Goal: Task Accomplishment & Management: Use online tool/utility

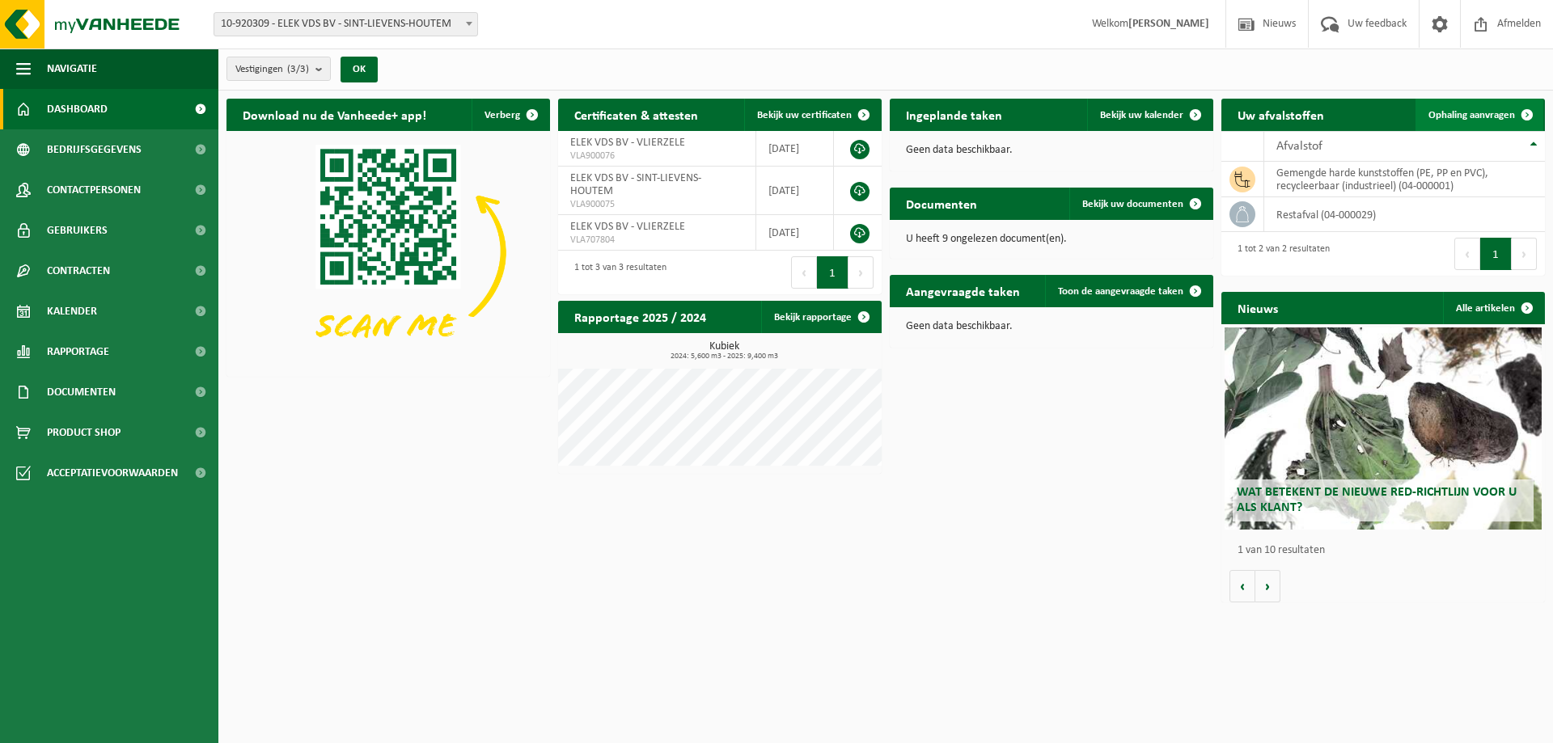
click at [1457, 129] on link "Ophaling aanvragen" at bounding box center [1480, 115] width 128 height 32
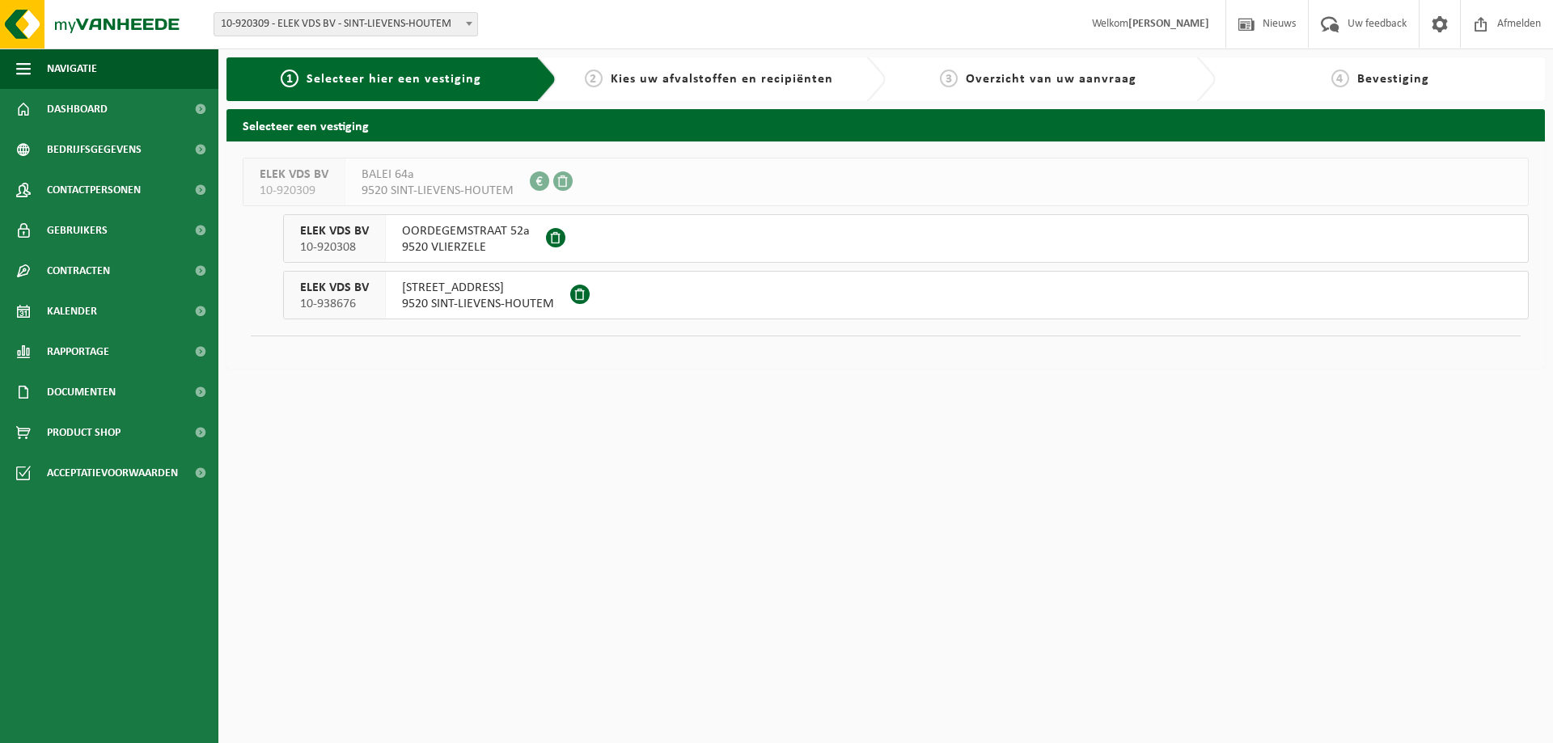
click at [443, 289] on span "KRABBENIJKSTRAAT 88" at bounding box center [478, 288] width 152 height 16
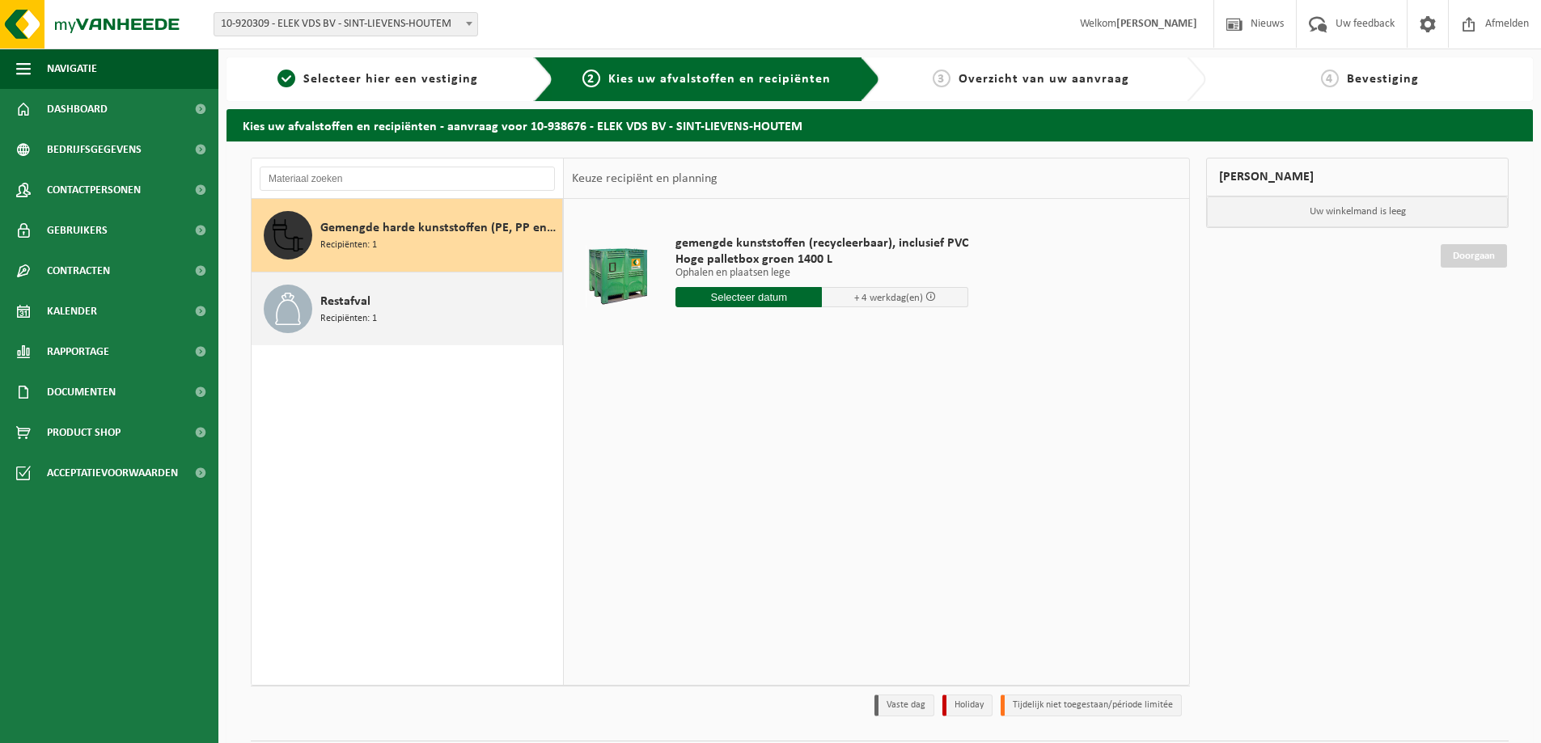
click at [476, 294] on div "Restafval Recipiënten: 1" at bounding box center [439, 309] width 238 height 49
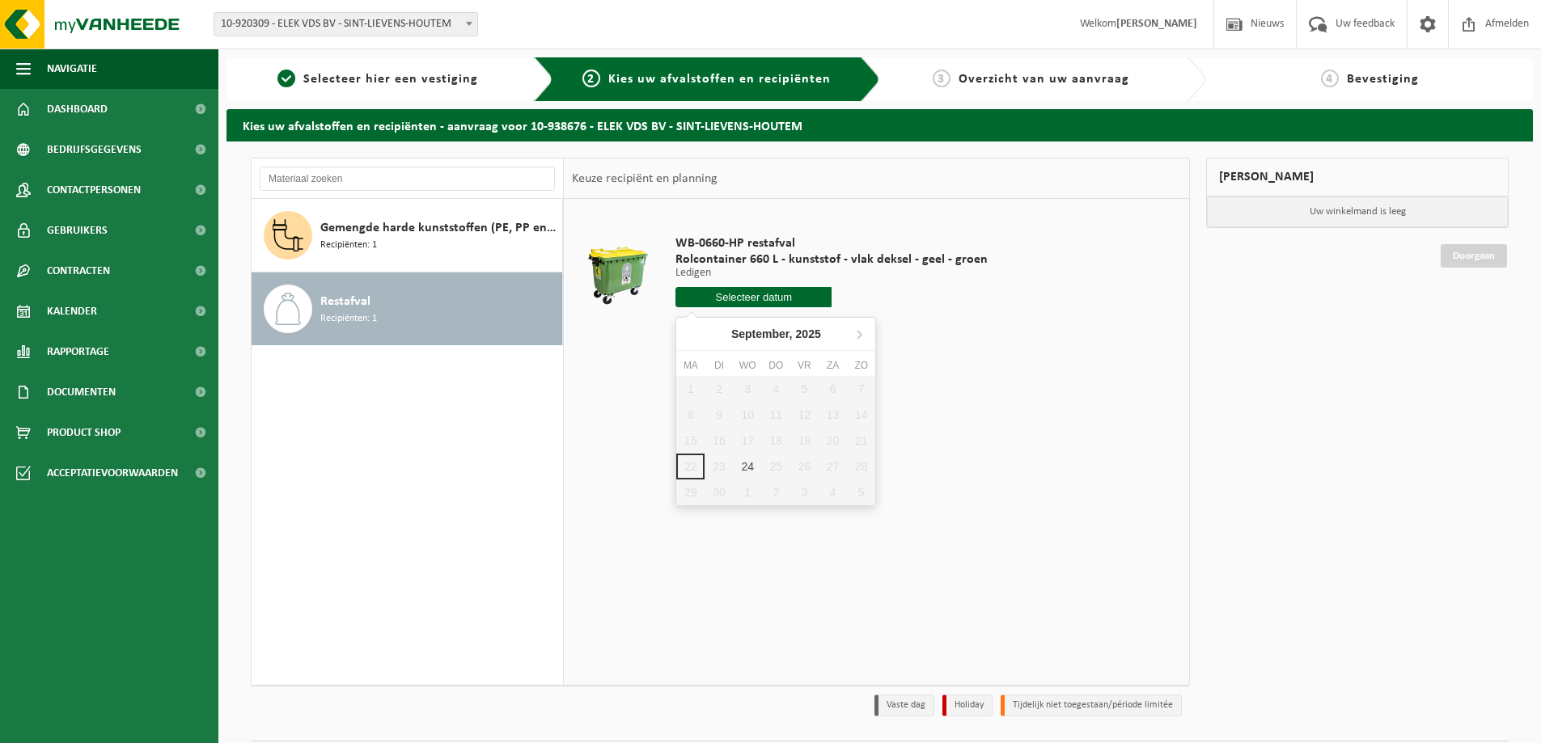
click at [701, 294] on input "text" at bounding box center [753, 297] width 156 height 20
drag, startPoint x: 740, startPoint y: 465, endPoint x: 750, endPoint y: 468, distance: 10.2
click at [740, 466] on div "24" at bounding box center [748, 467] width 28 height 26
type input "Van 2025-09-24"
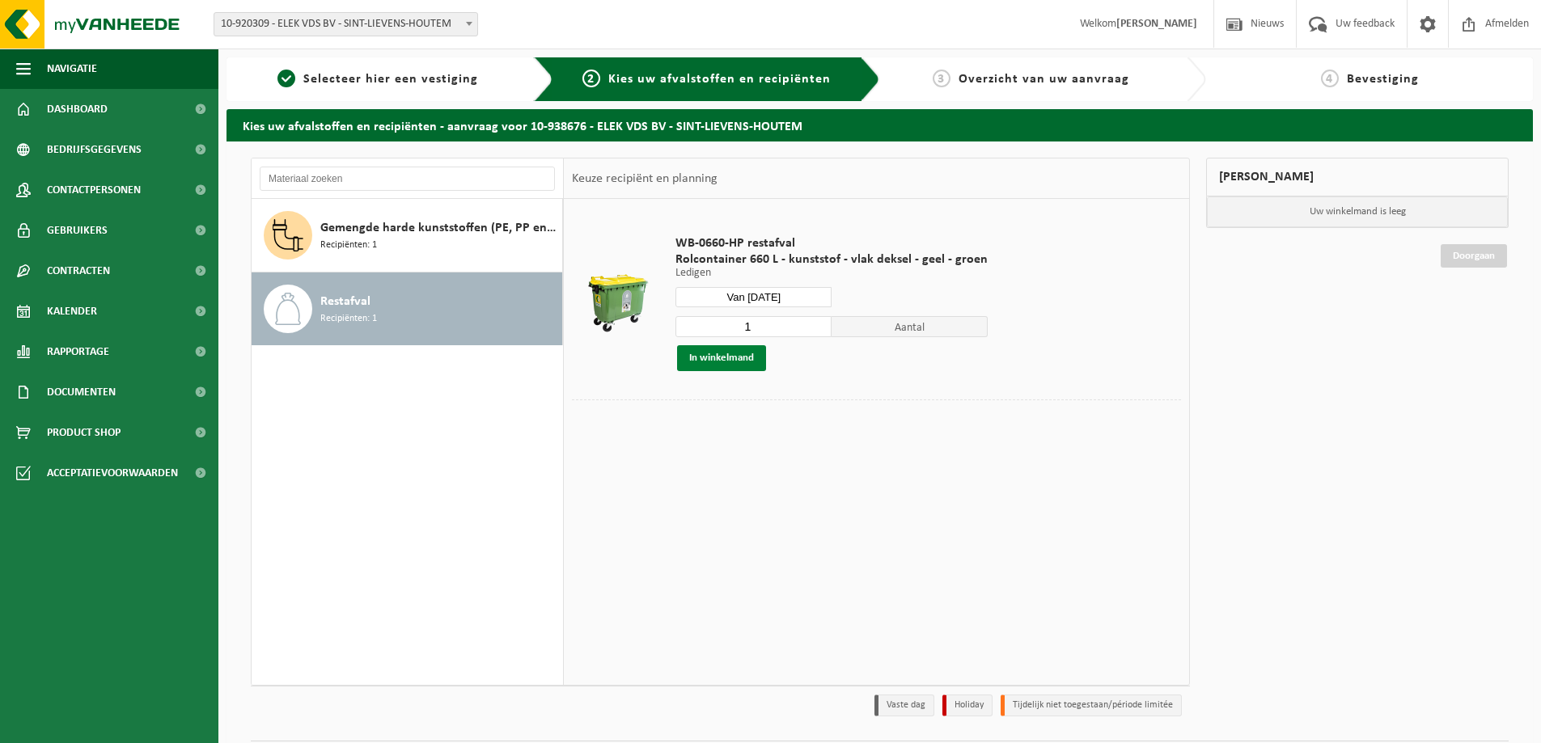
click at [727, 357] on button "In winkelmand" at bounding box center [721, 358] width 89 height 26
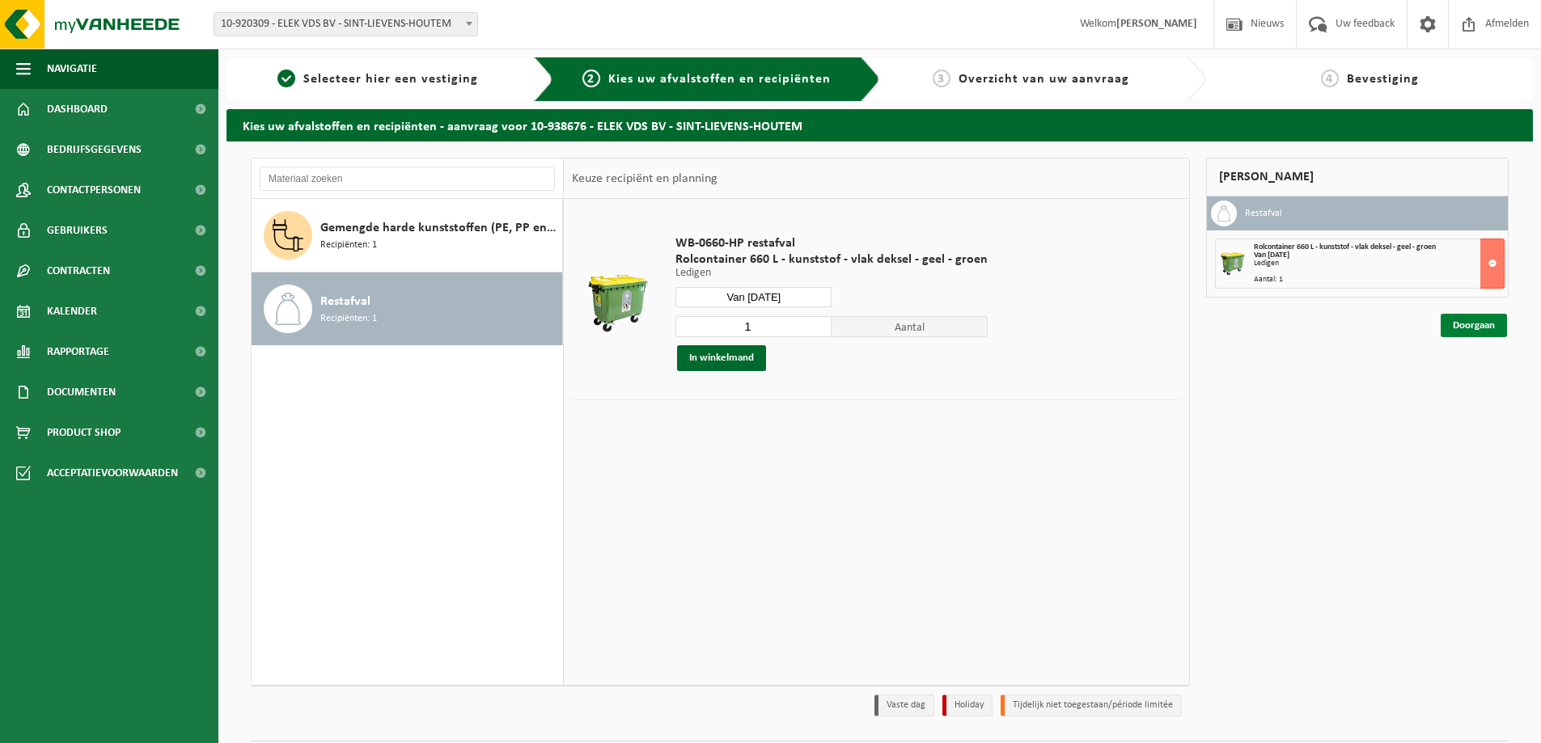
click at [1480, 324] on link "Doorgaan" at bounding box center [1474, 325] width 66 height 23
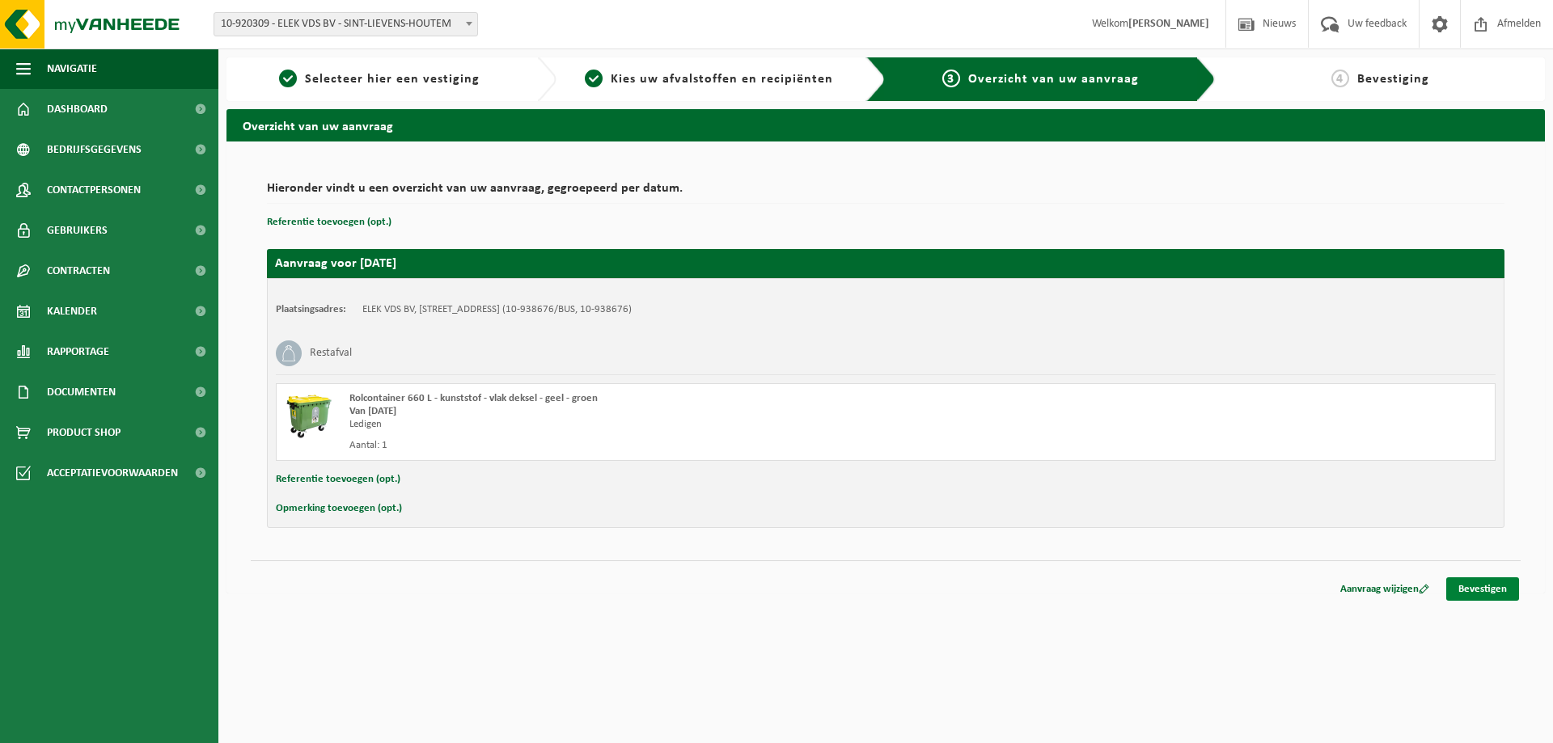
click at [1488, 580] on link "Bevestigen" at bounding box center [1482, 589] width 73 height 23
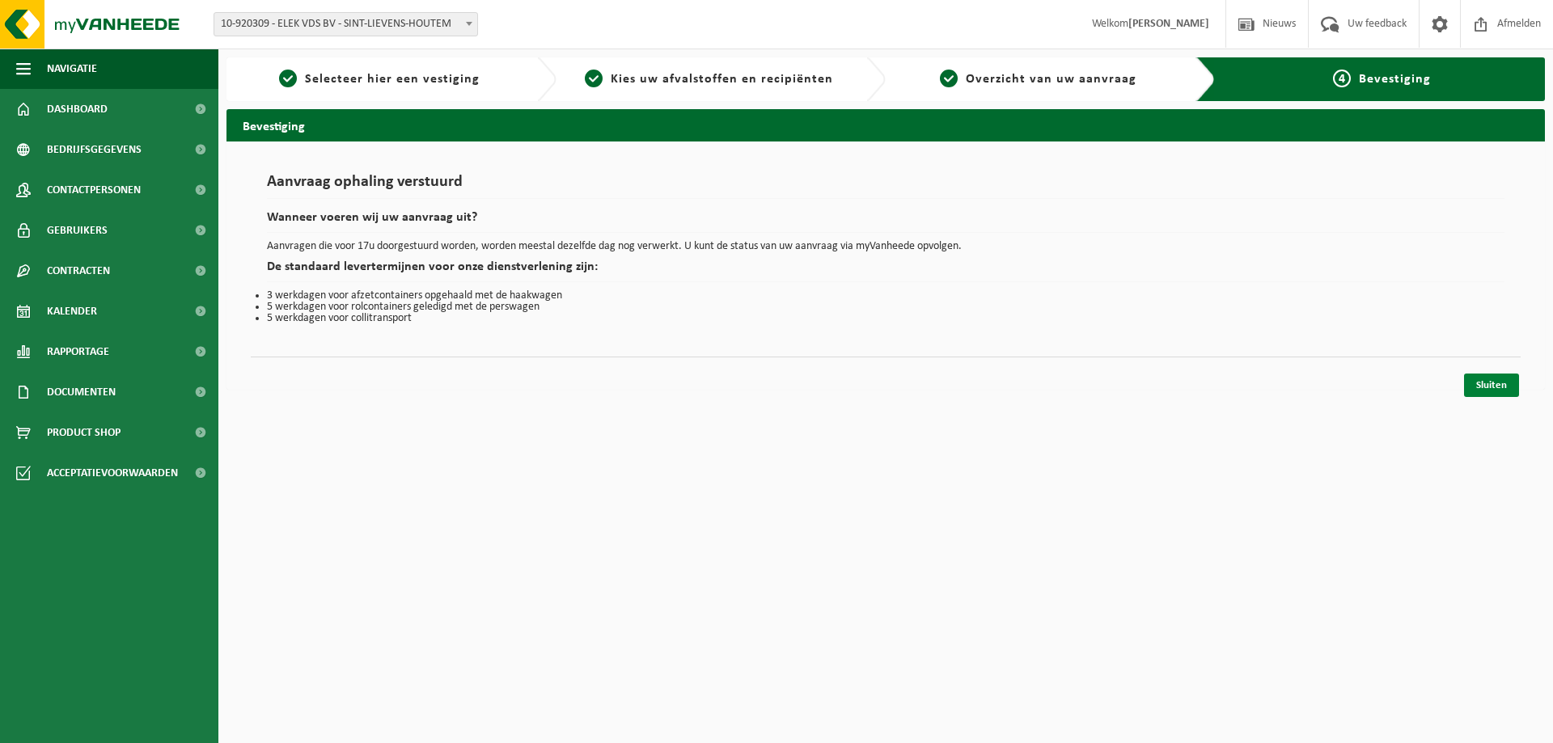
click at [1487, 390] on link "Sluiten" at bounding box center [1491, 385] width 55 height 23
